Goal: Use online tool/utility: Utilize a website feature to perform a specific function

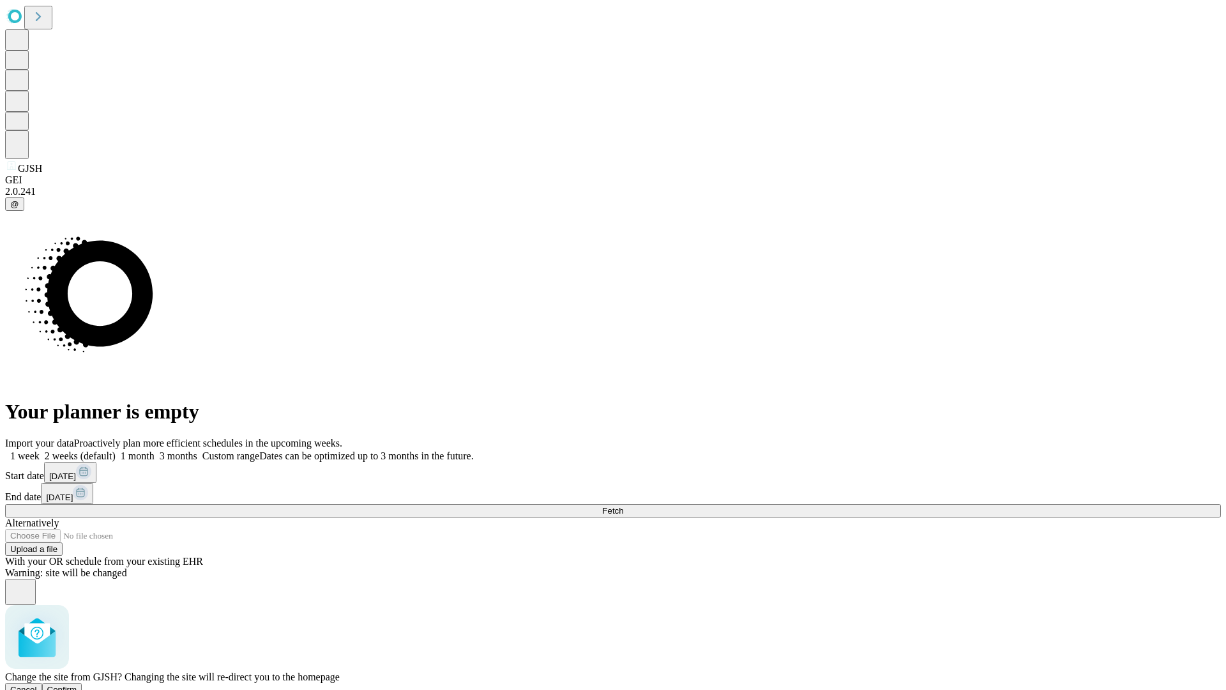
click at [77, 685] on span "Confirm" at bounding box center [62, 690] width 30 height 10
click at [155, 450] on label "1 month" at bounding box center [135, 455] width 39 height 11
click at [623, 506] on span "Fetch" at bounding box center [612, 511] width 21 height 10
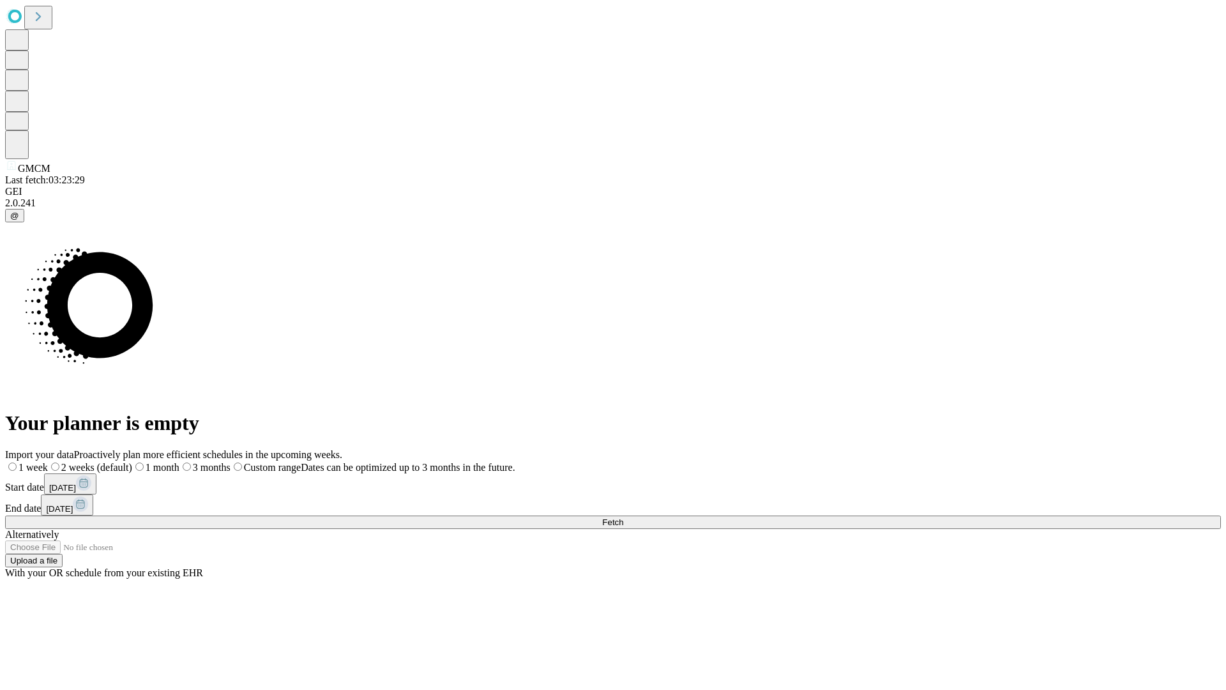
click at [179, 462] on label "1 month" at bounding box center [155, 467] width 47 height 11
click at [623, 517] on span "Fetch" at bounding box center [612, 522] width 21 height 10
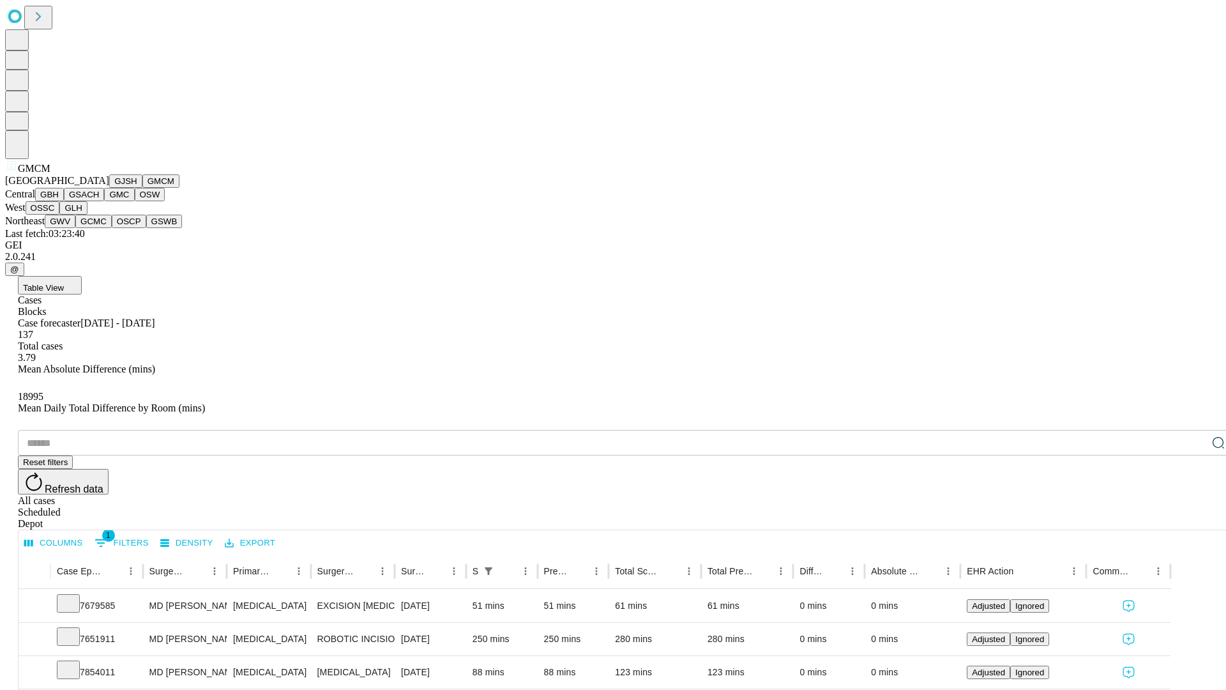
click at [64, 201] on button "GBH" at bounding box center [49, 194] width 29 height 13
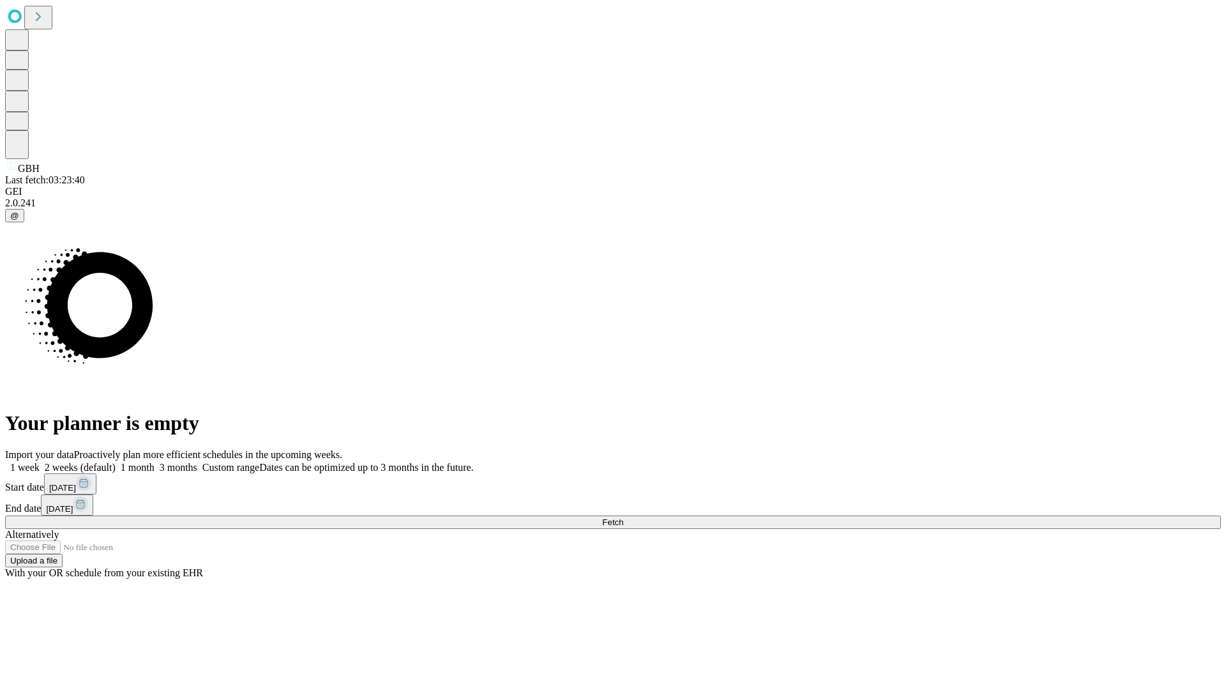
click at [155, 462] on label "1 month" at bounding box center [135, 467] width 39 height 11
click at [623, 517] on span "Fetch" at bounding box center [612, 522] width 21 height 10
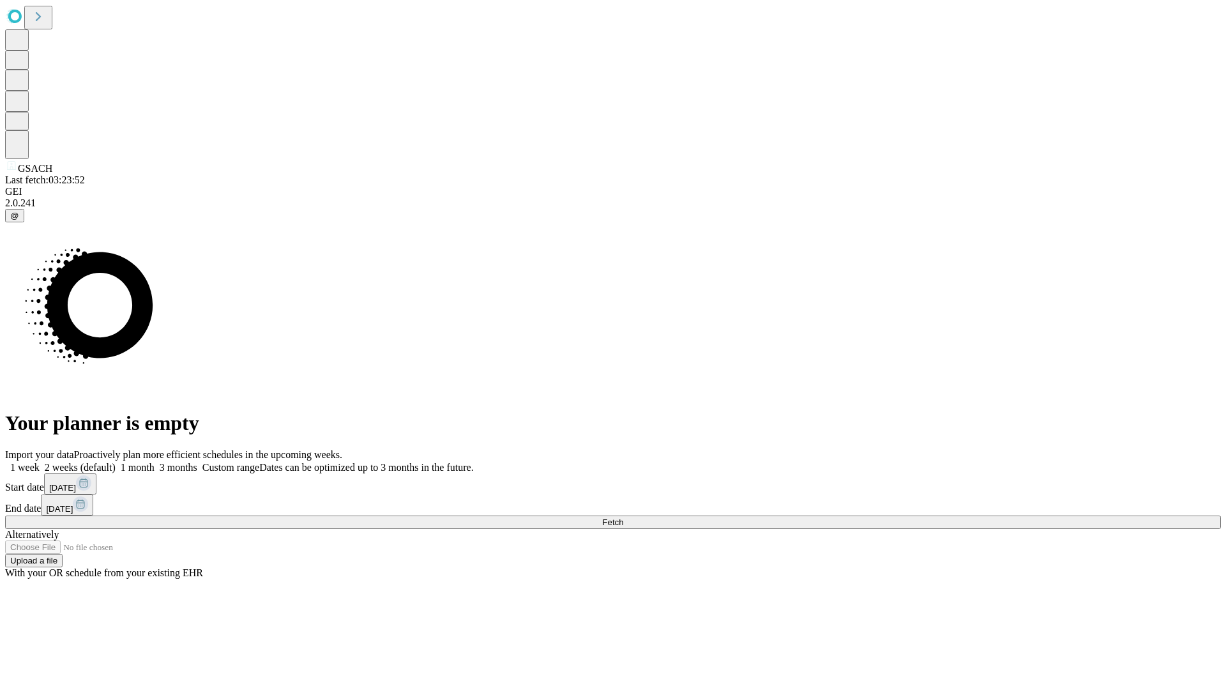
click at [623, 517] on span "Fetch" at bounding box center [612, 522] width 21 height 10
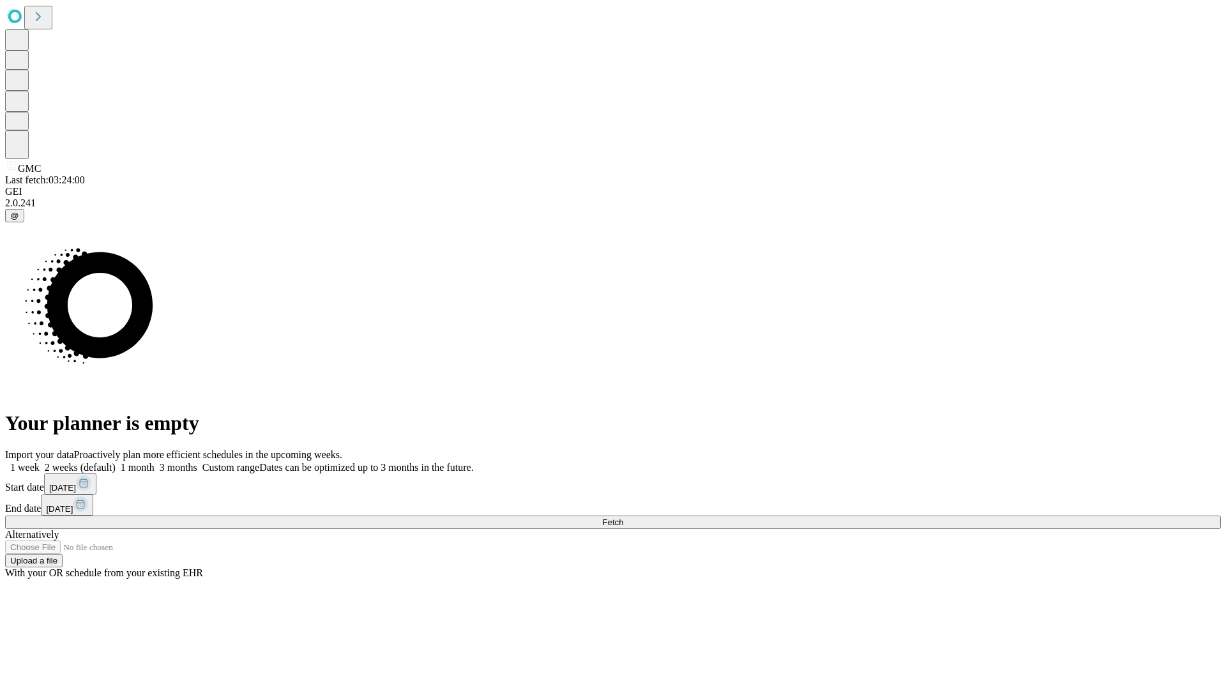
click at [155, 462] on label "1 month" at bounding box center [135, 467] width 39 height 11
click at [623, 517] on span "Fetch" at bounding box center [612, 522] width 21 height 10
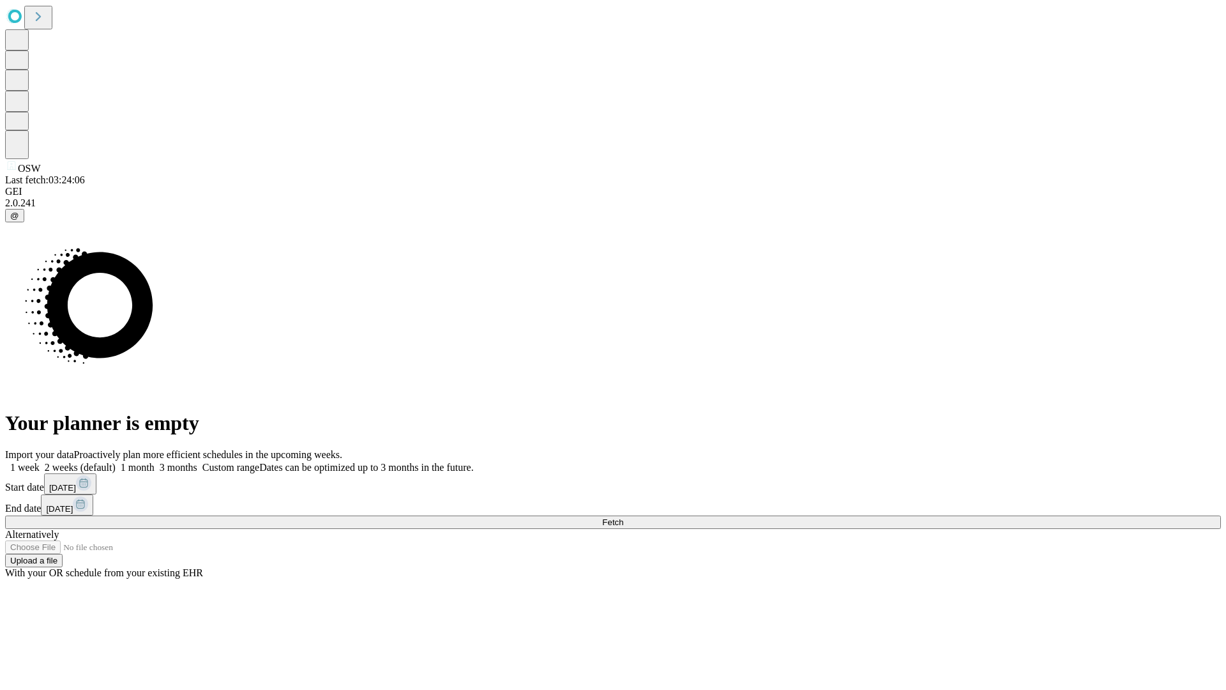
click at [155, 462] on label "1 month" at bounding box center [135, 467] width 39 height 11
click at [623, 517] on span "Fetch" at bounding box center [612, 522] width 21 height 10
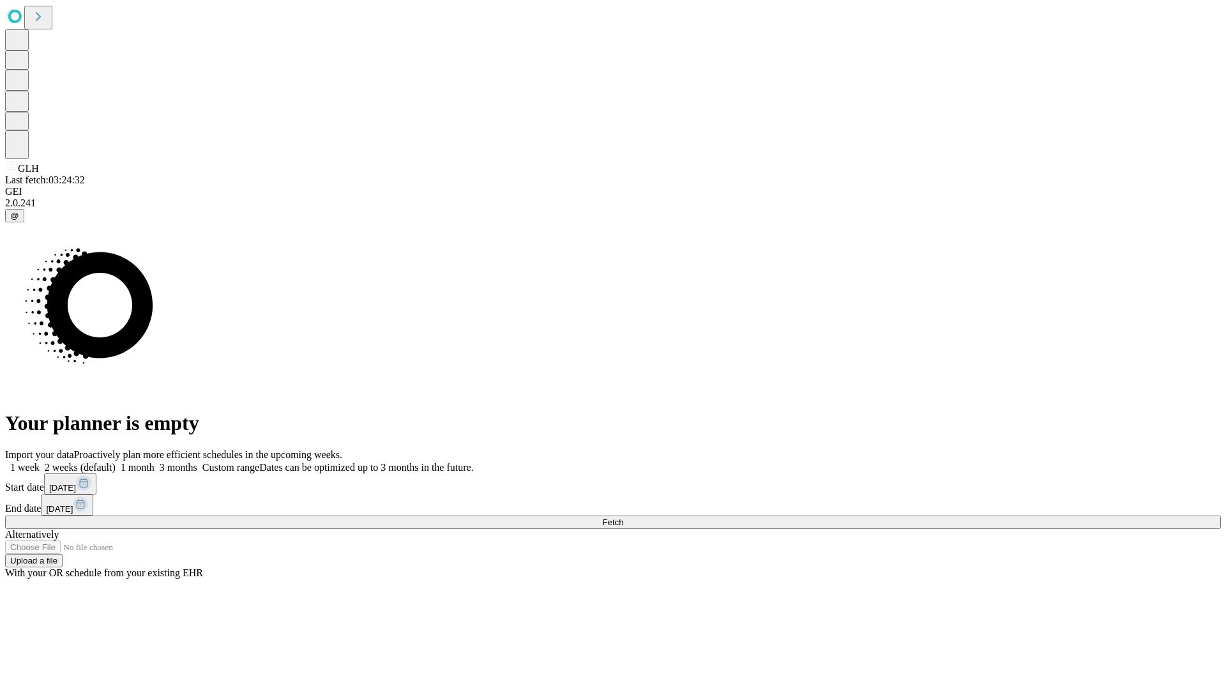
click at [623, 517] on span "Fetch" at bounding box center [612, 522] width 21 height 10
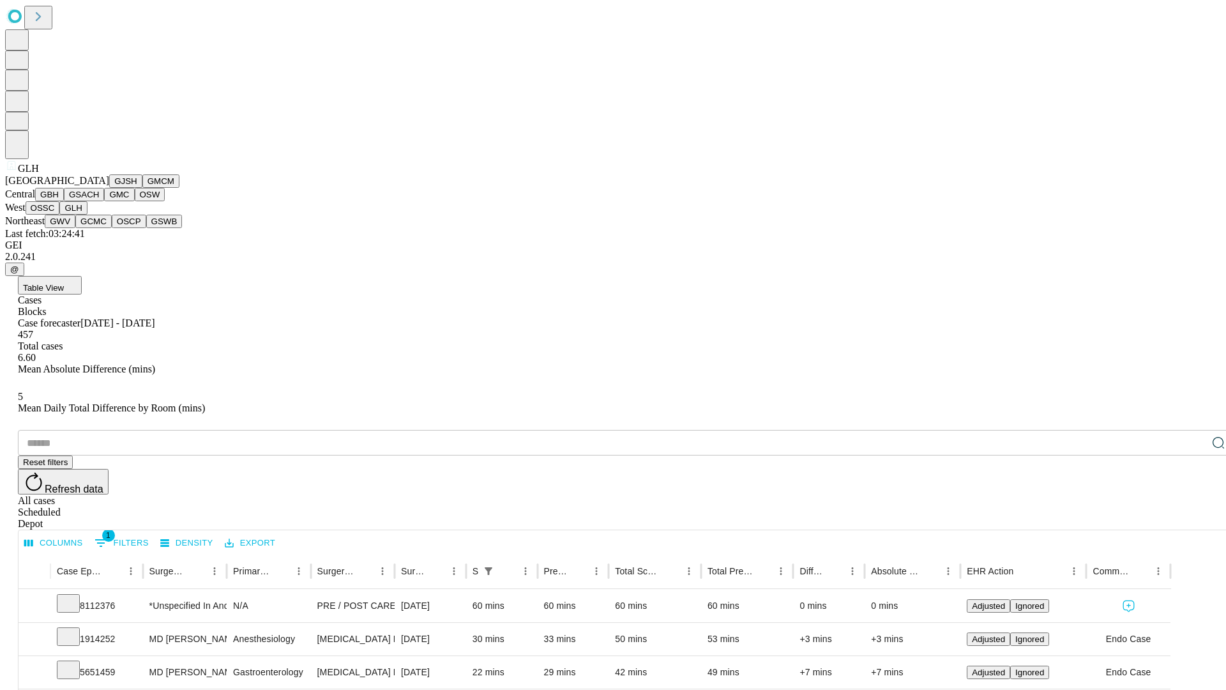
click at [75, 228] on button "GWV" at bounding box center [60, 221] width 31 height 13
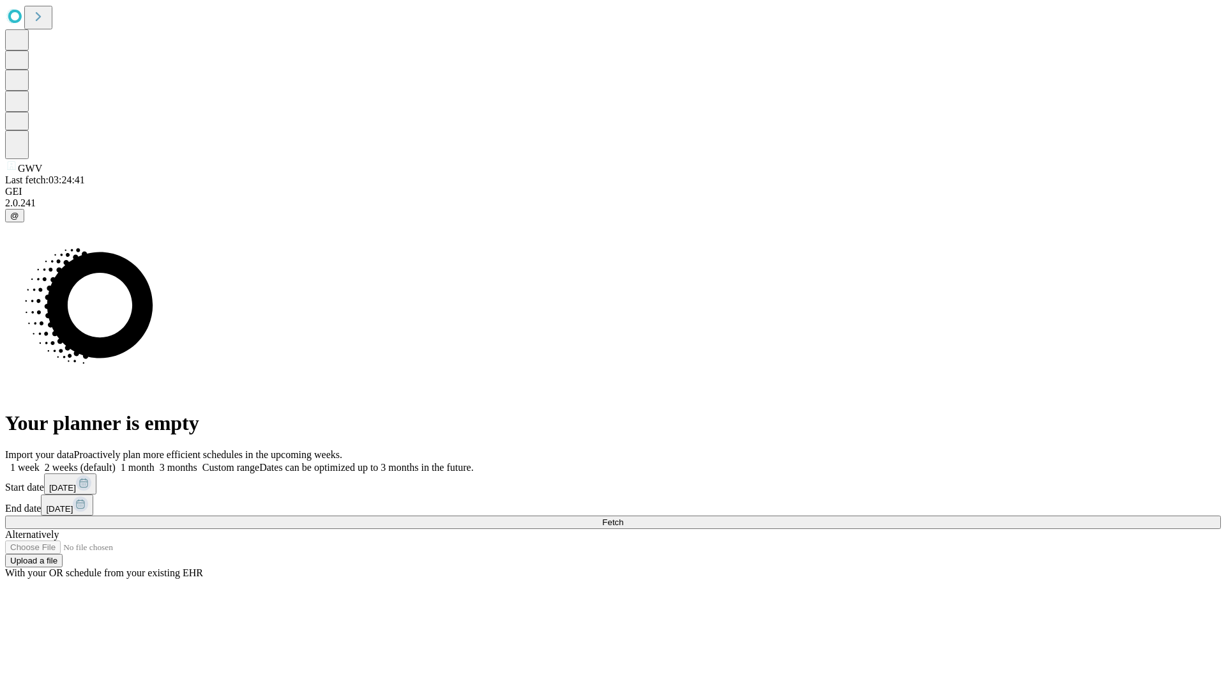
click at [155, 462] on label "1 month" at bounding box center [135, 467] width 39 height 11
click at [623, 517] on span "Fetch" at bounding box center [612, 522] width 21 height 10
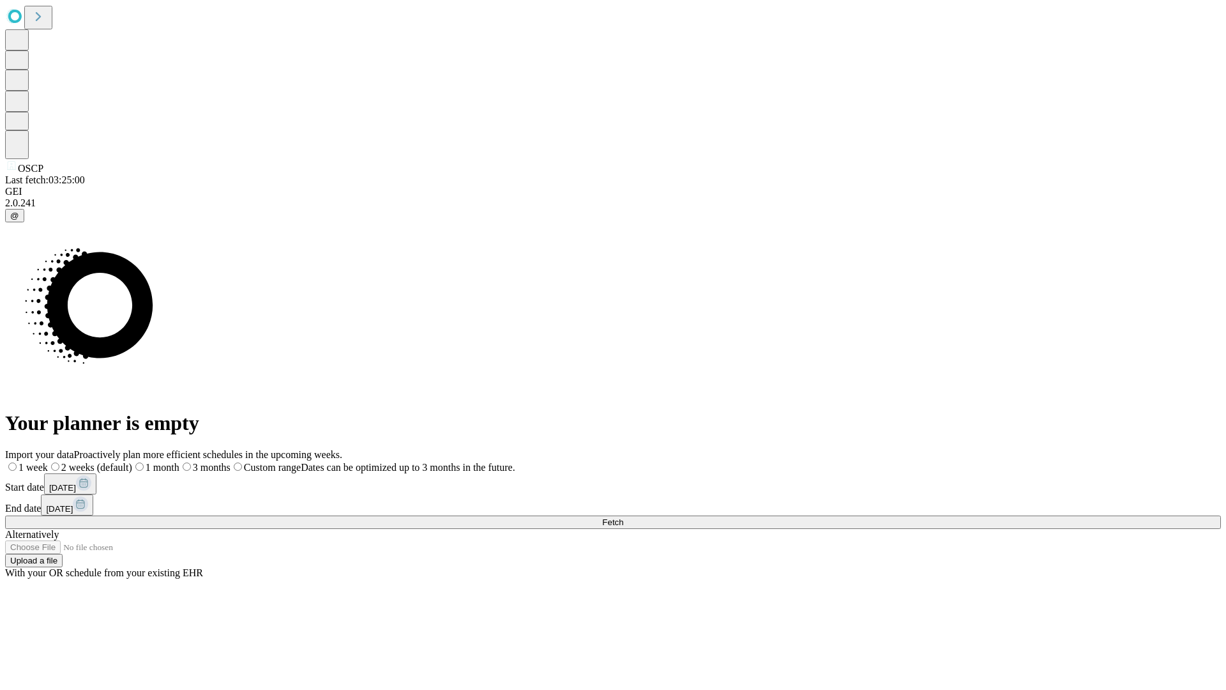
click at [623, 517] on span "Fetch" at bounding box center [612, 522] width 21 height 10
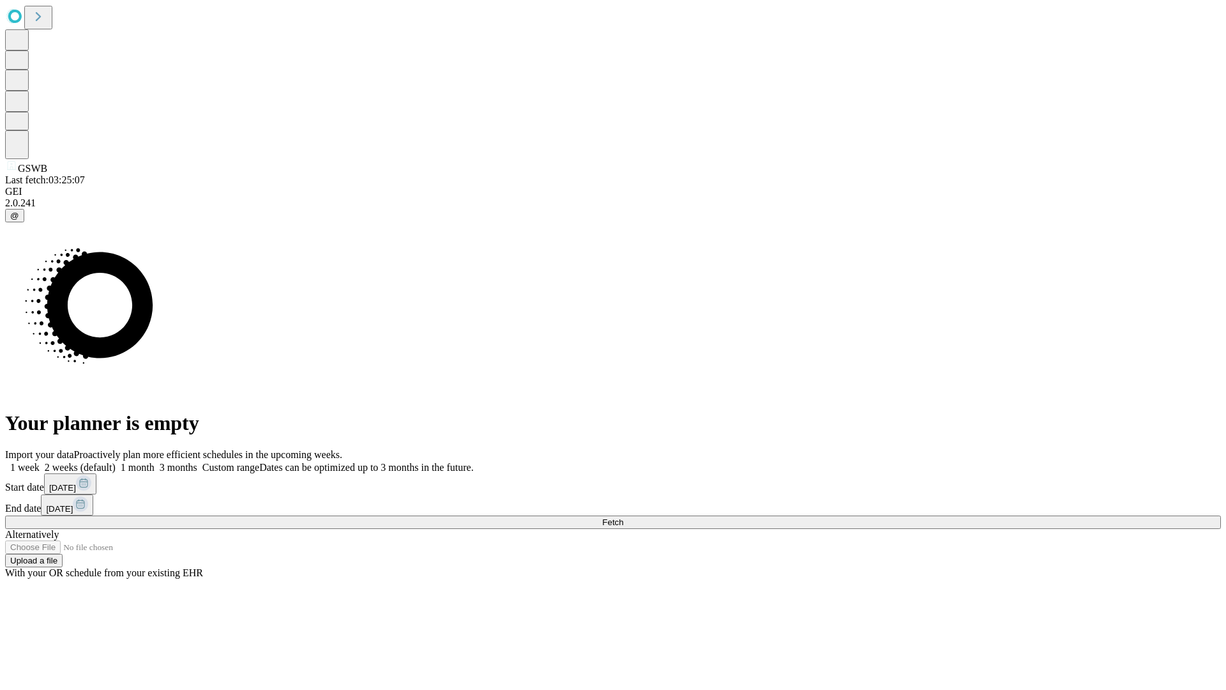
click at [623, 517] on span "Fetch" at bounding box center [612, 522] width 21 height 10
